Goal: Transaction & Acquisition: Purchase product/service

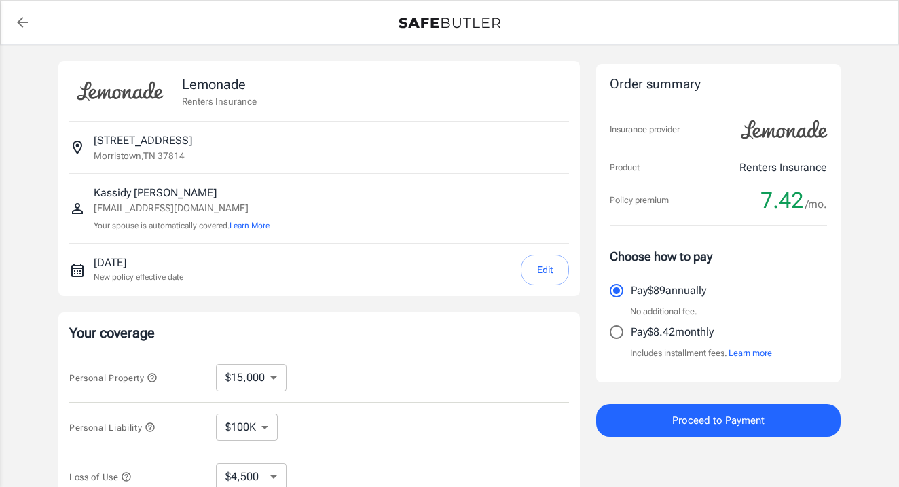
select select "15000"
select select "500"
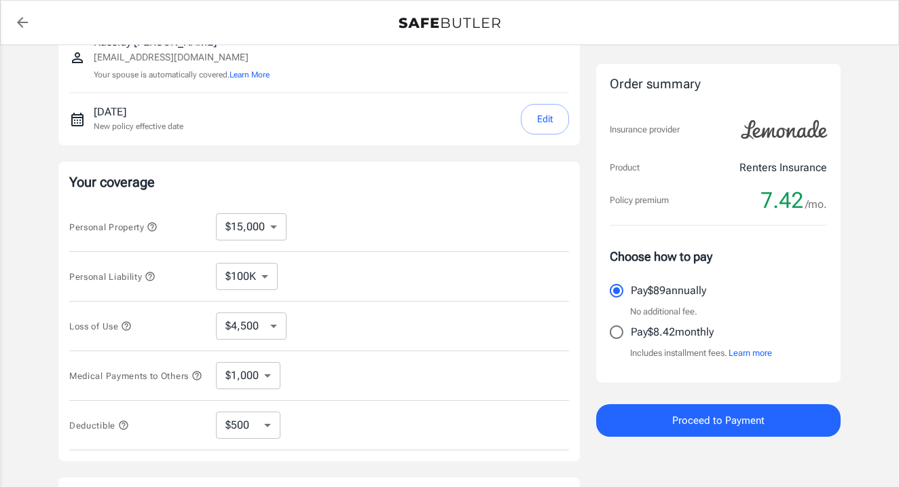
scroll to position [161, 0]
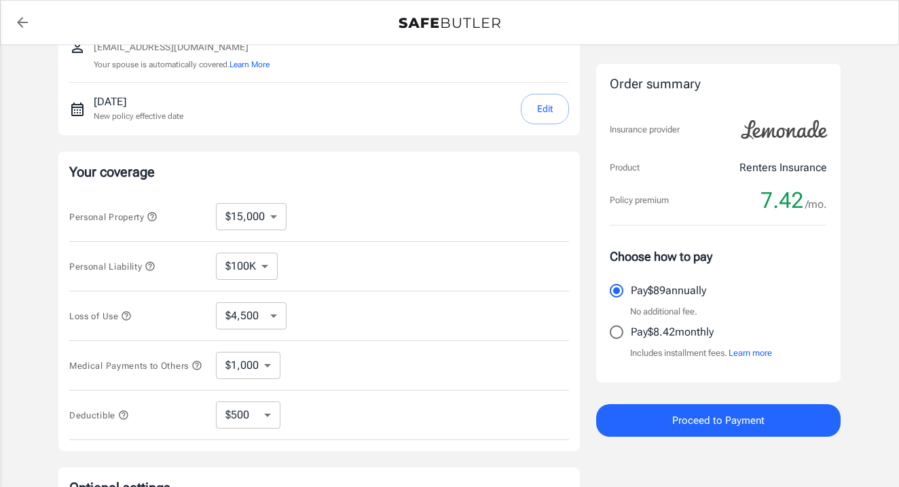
click at [624, 334] on input "Pay $8.42 monthly" at bounding box center [616, 332] width 29 height 29
radio input "true"
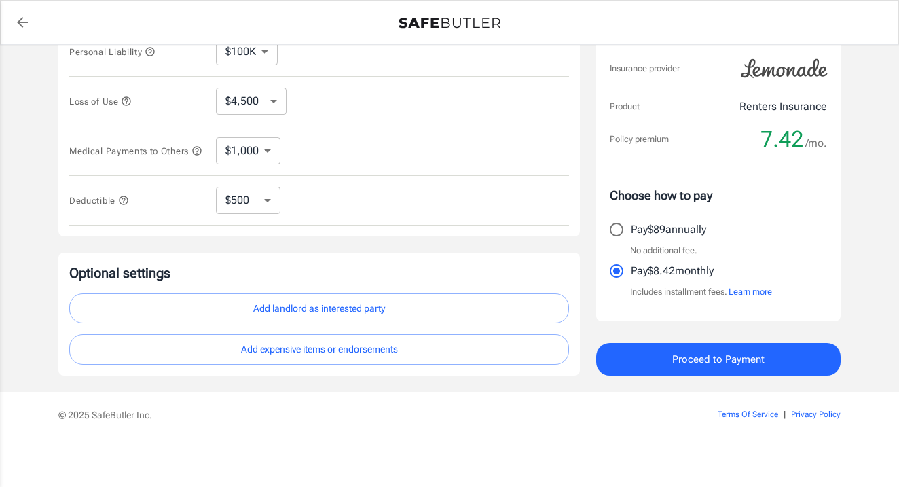
scroll to position [379, 0]
click at [460, 307] on button "Add landlord as interested party" at bounding box center [319, 308] width 500 height 31
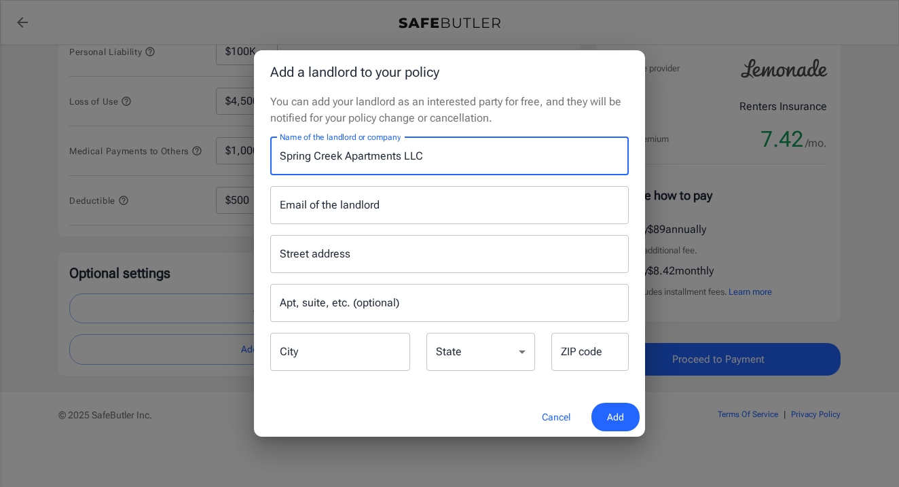
type input "Spring Creek Apartments LLC"
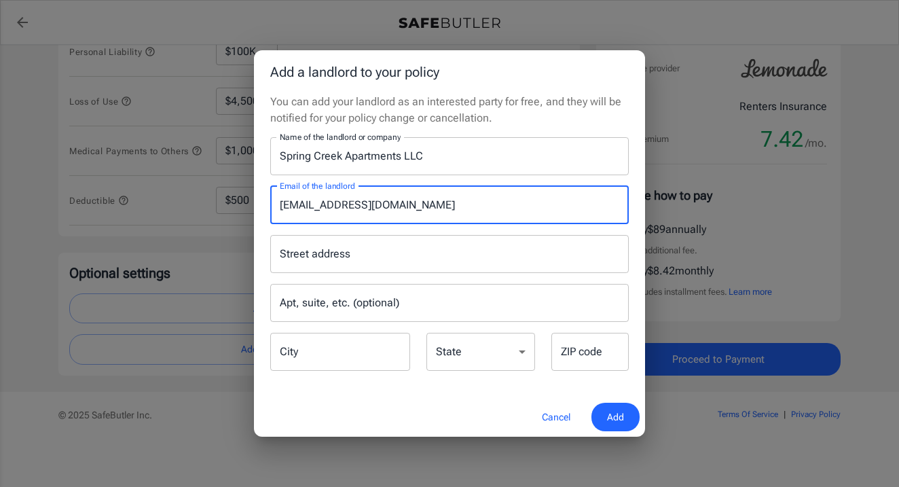
type input "[EMAIL_ADDRESS][DOMAIN_NAME]"
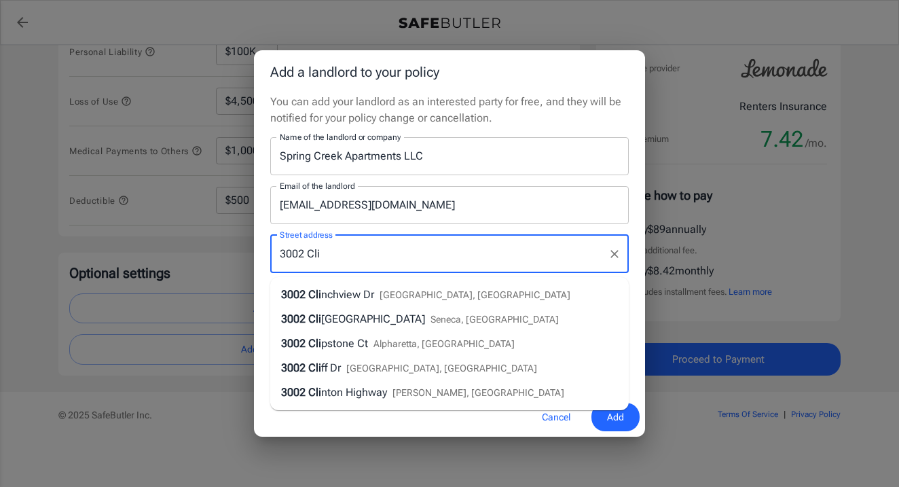
click at [360, 293] on span "nchview Dr" at bounding box center [347, 294] width 53 height 13
type input "3002 Clinchview Dr"
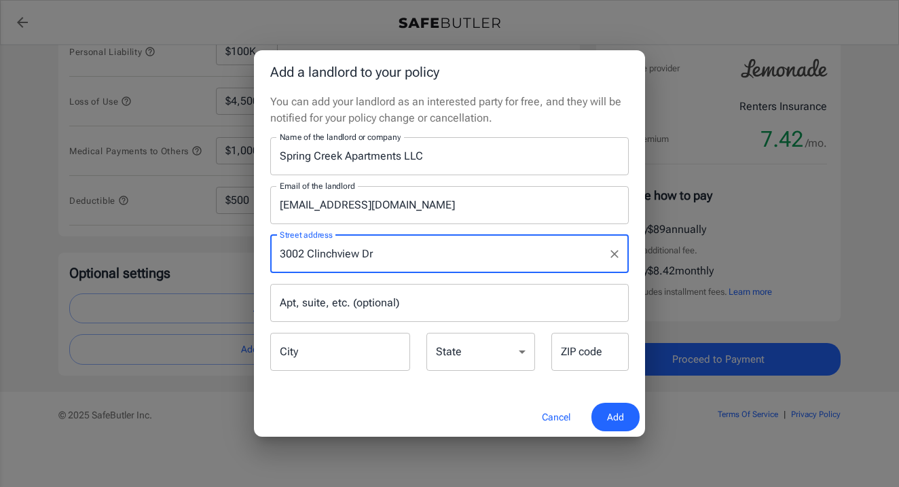
type input "Morristown"
select select "TN"
type input "37814"
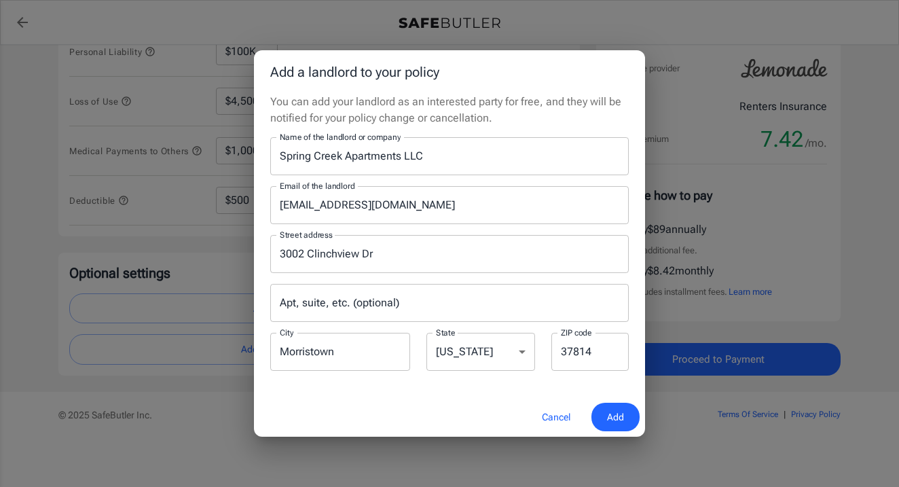
click at [598, 421] on button "Add" at bounding box center [615, 416] width 48 height 29
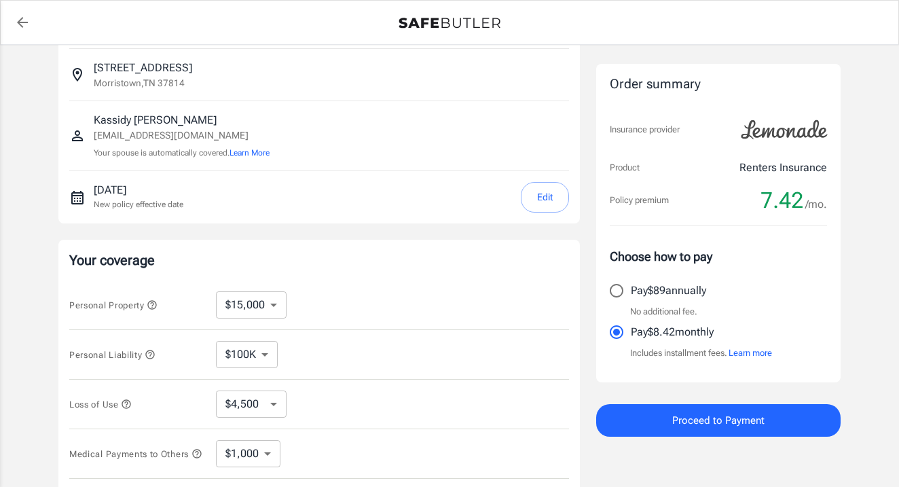
scroll to position [74, 0]
click at [546, 200] on button "Edit" at bounding box center [545, 196] width 48 height 31
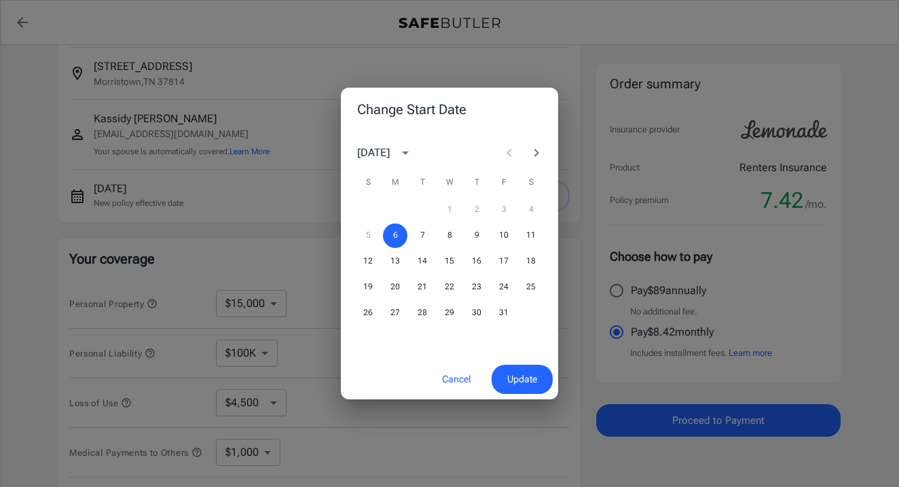
click at [509, 382] on span "Update" at bounding box center [522, 379] width 30 height 17
